Goal: Task Accomplishment & Management: Manage account settings

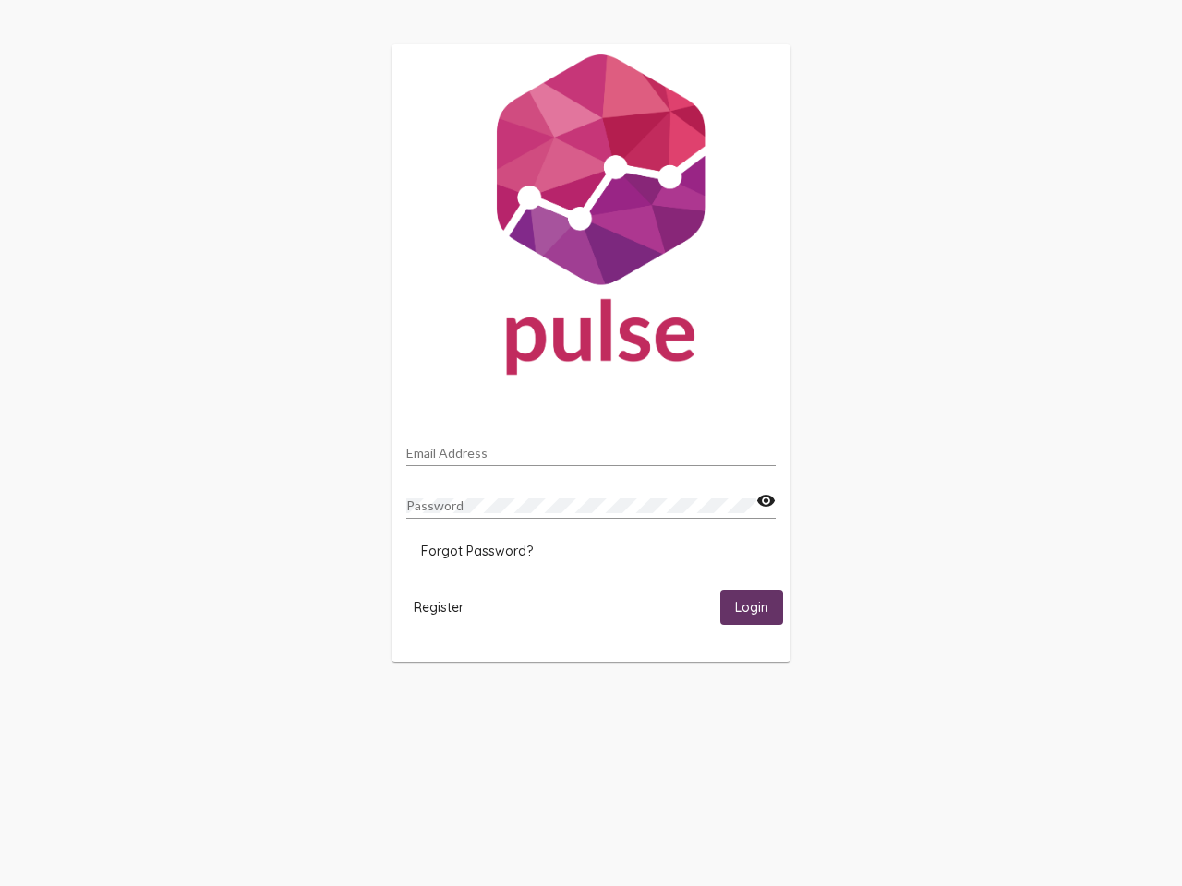
click at [591, 448] on input "Email Address" at bounding box center [590, 453] width 369 height 15
click at [765, 501] on mat-icon "visibility" at bounding box center [765, 501] width 19 height 22
click at [476, 551] on span "Forgot Password?" at bounding box center [477, 551] width 112 height 17
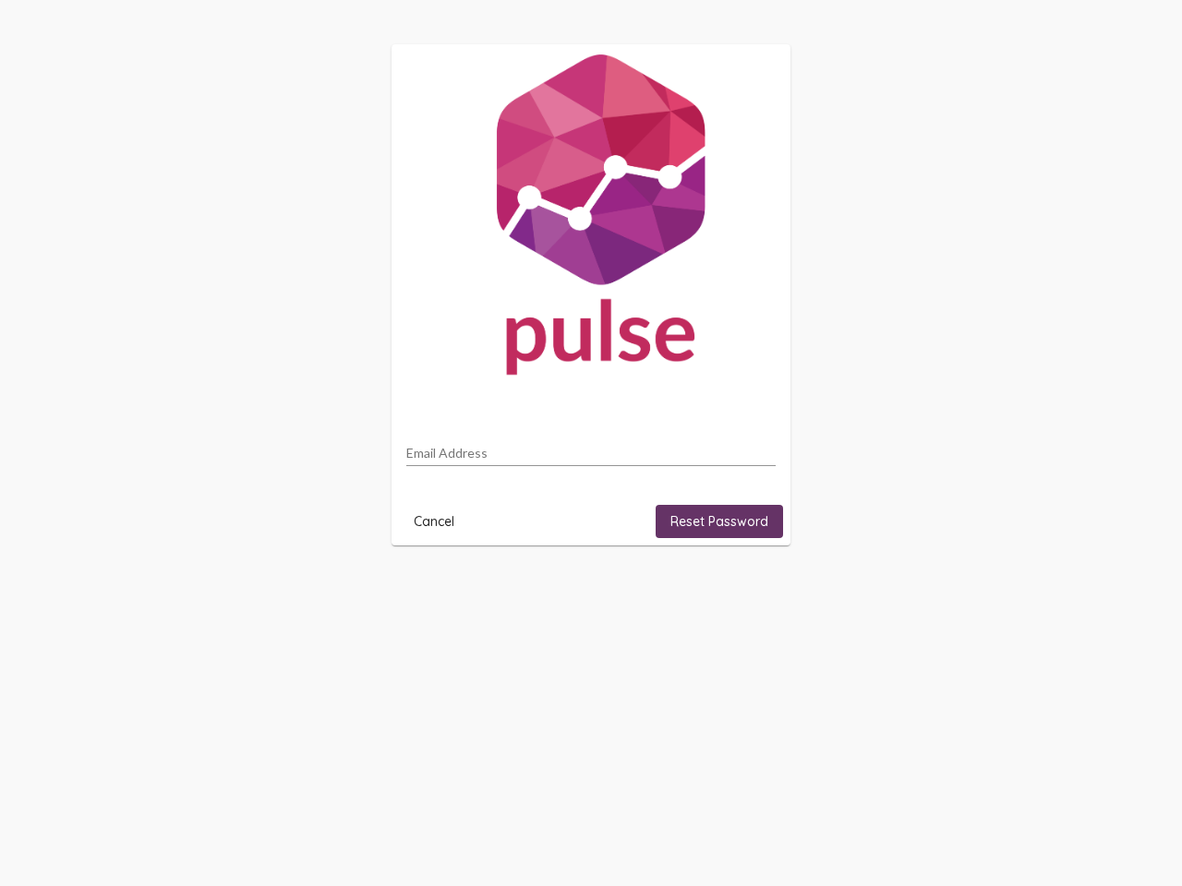
click at [439, 590] on html "Email Address Cancel Reset Password" at bounding box center [591, 295] width 1182 height 590
